Goal: Task Accomplishment & Management: Complete application form

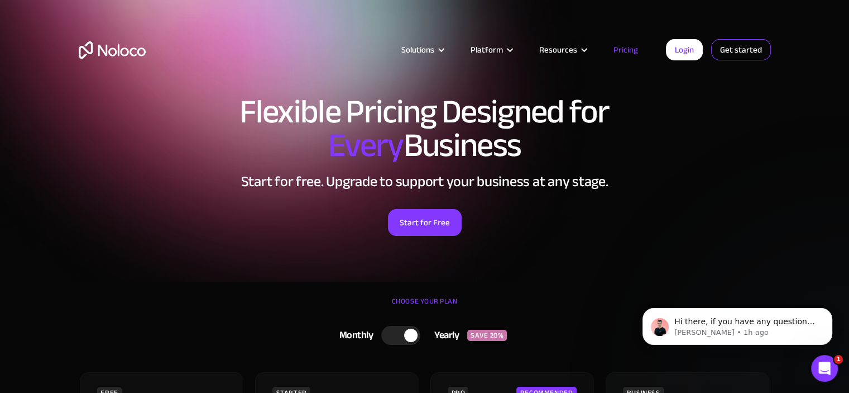
click at [0, 0] on link "Get started" at bounding box center [0, 0] width 0 height 0
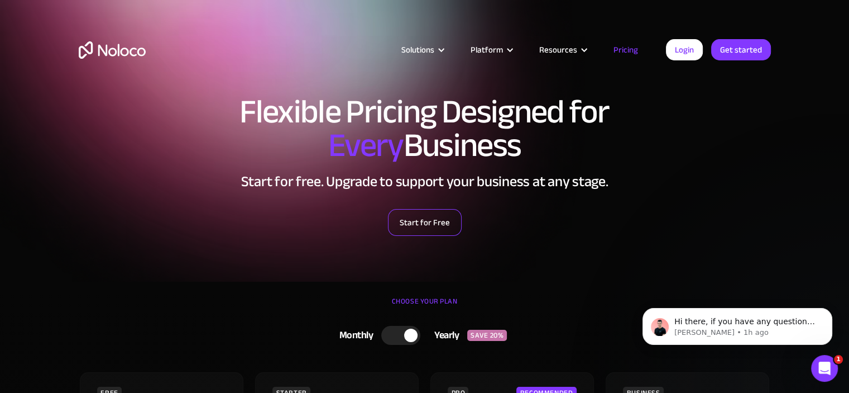
click at [454, 218] on link "Start for Free" at bounding box center [425, 222] width 74 height 27
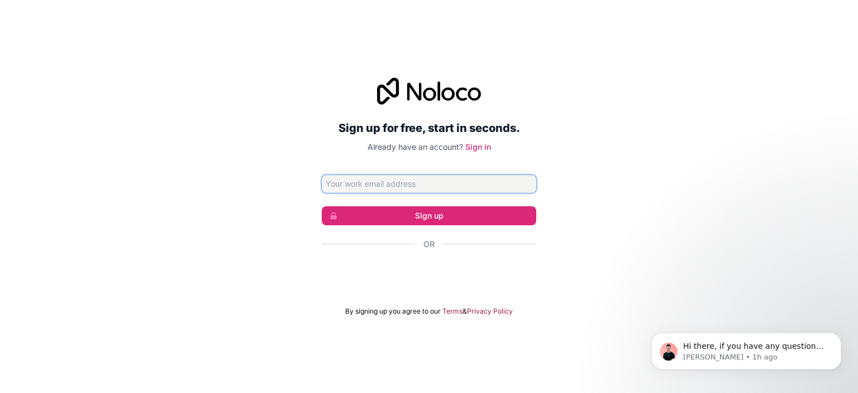
click at [457, 179] on input "Email address" at bounding box center [429, 184] width 214 height 18
type input "[EMAIL_ADDRESS][PERSON_NAME][DOMAIN_NAME]"
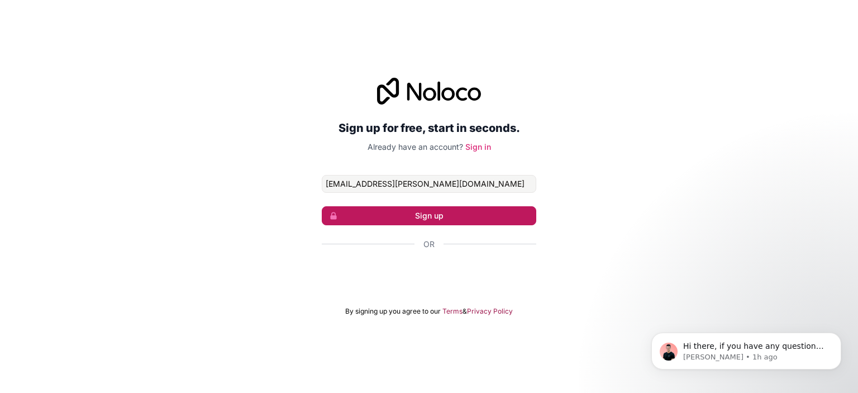
click at [454, 223] on button "Sign up" at bounding box center [429, 215] width 214 height 19
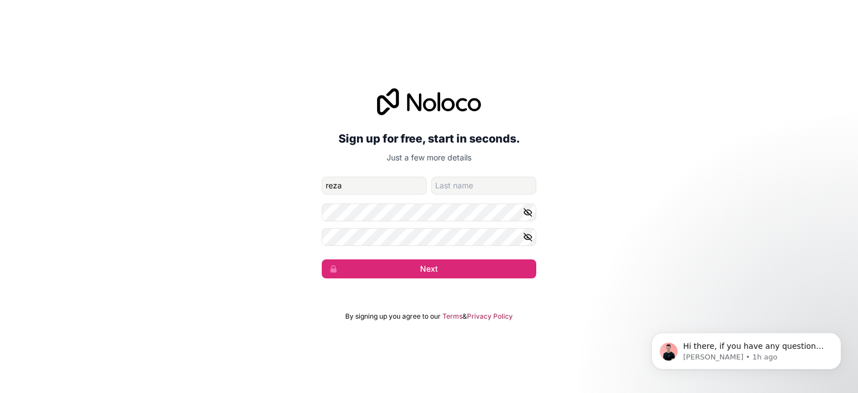
type input "reza"
click at [470, 186] on input "family-name" at bounding box center [483, 185] width 105 height 18
type input "[PERSON_NAME]"
click at [436, 266] on button "Next" at bounding box center [429, 268] width 214 height 19
click at [396, 265] on button "Next" at bounding box center [429, 268] width 214 height 19
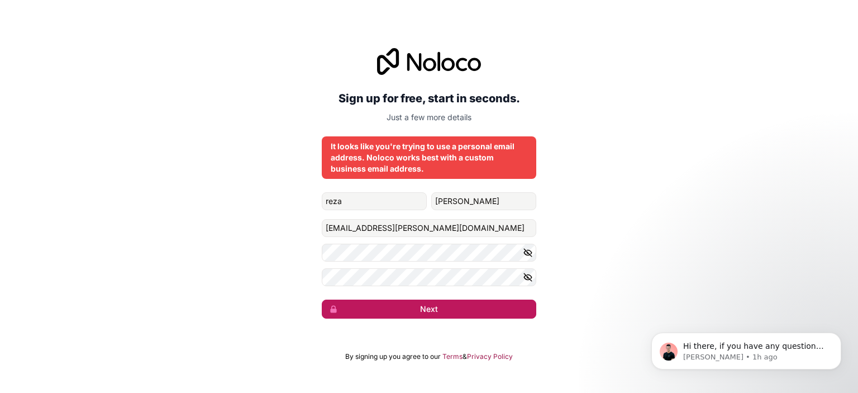
click at [444, 305] on button "Next" at bounding box center [429, 308] width 214 height 19
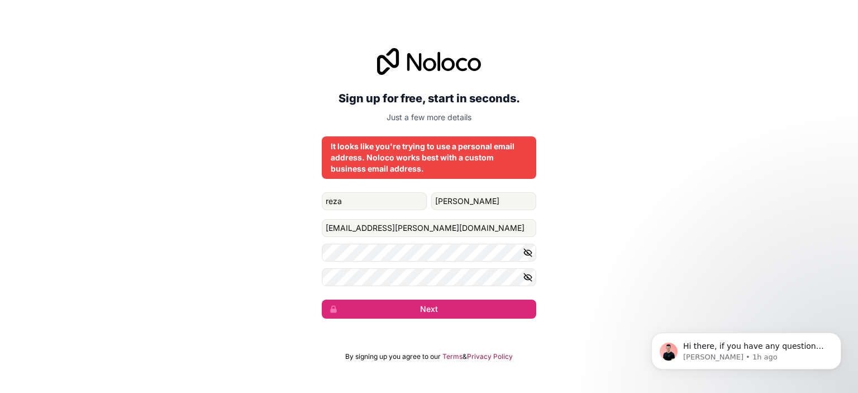
click at [526, 257] on button "button" at bounding box center [529, 252] width 13 height 18
click at [524, 274] on icon "button" at bounding box center [528, 277] width 8 height 8
click at [454, 117] on p "Just a few more details" at bounding box center [429, 117] width 214 height 11
click at [393, 155] on div "It looks like you're trying to use a personal email address. Noloco works best …" at bounding box center [429, 158] width 197 height 34
